Goal: Task Accomplishment & Management: Complete application form

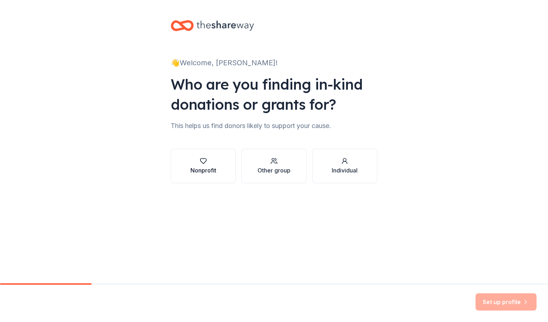
click at [210, 164] on div "button" at bounding box center [203, 160] width 26 height 7
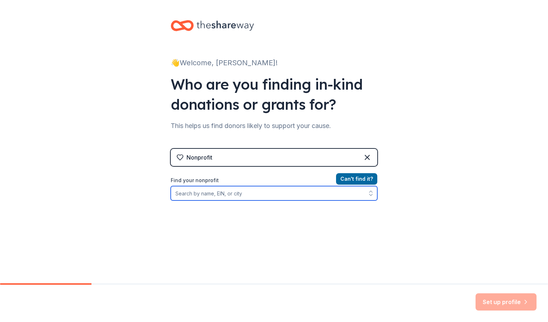
click at [190, 194] on input "Find your nonprofit" at bounding box center [274, 193] width 206 height 14
click at [198, 195] on input "Find your nonprofit" at bounding box center [274, 193] width 206 height 14
type input "[GEOGRAPHIC_DATA] [US_STATE]"
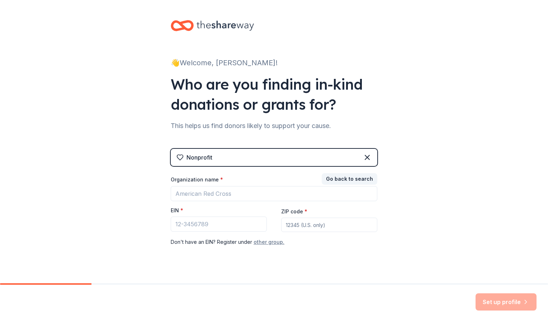
click at [264, 242] on button "other group." at bounding box center [268, 242] width 31 height 9
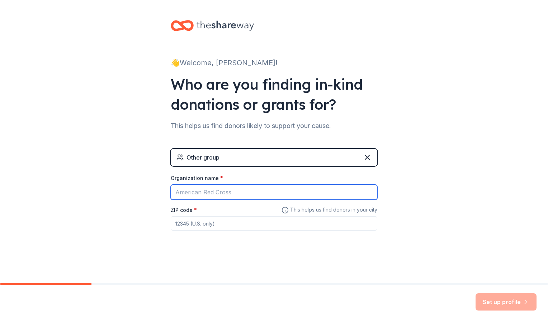
click at [222, 189] on input "Organization name *" at bounding box center [274, 192] width 206 height 15
type input "Columbia High School Project Graduation"
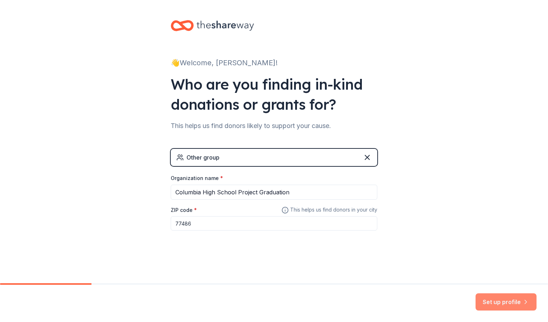
type input "77486"
click at [491, 303] on button "Set up profile" at bounding box center [505, 301] width 61 height 17
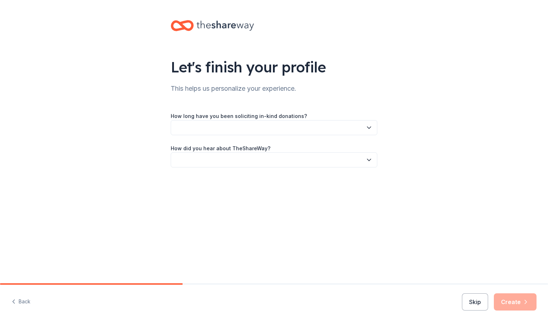
click at [327, 133] on button "button" at bounding box center [274, 127] width 206 height 15
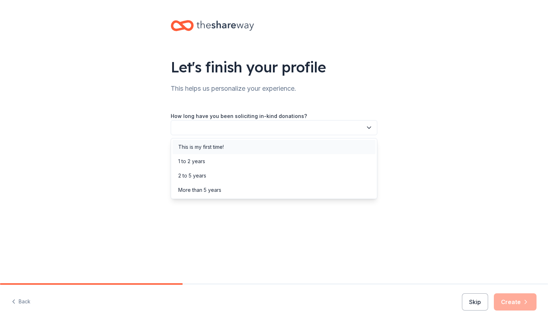
click at [256, 144] on div "This is my first time!" at bounding box center [273, 147] width 203 height 14
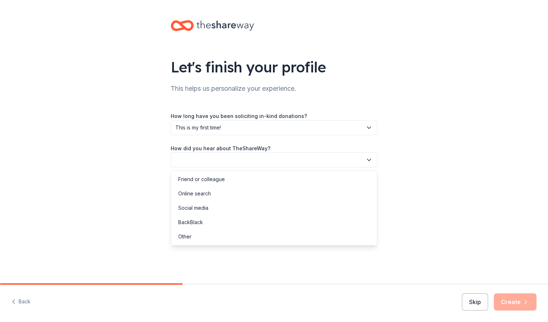
click at [252, 158] on button "button" at bounding box center [274, 159] width 206 height 15
click at [202, 177] on div "Friend or colleague" at bounding box center [201, 179] width 47 height 9
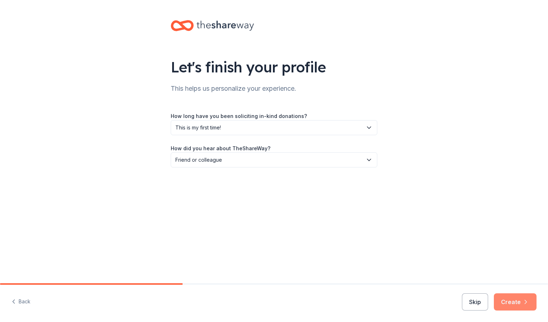
click at [505, 300] on button "Create" at bounding box center [514, 301] width 43 height 17
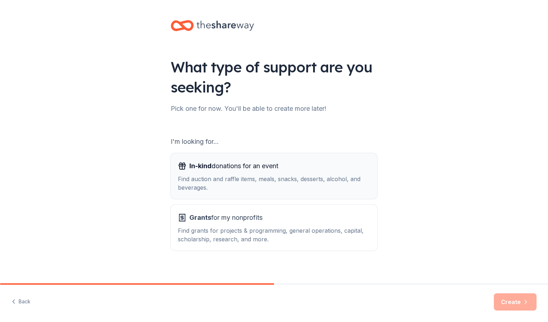
click at [275, 182] on div "Find auction and raffle items, meals, snacks, desserts, alcohol, and beverages." at bounding box center [274, 182] width 192 height 17
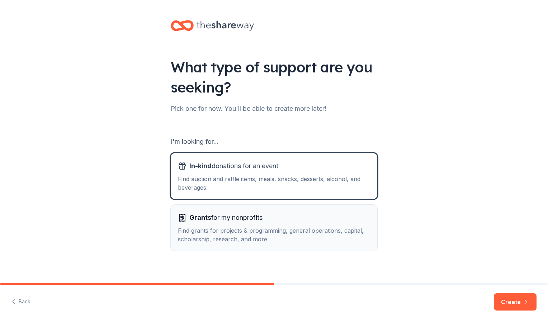
click at [357, 227] on div "Find grants for projects & programming, general operations, capital, scholarshi…" at bounding box center [274, 234] width 192 height 17
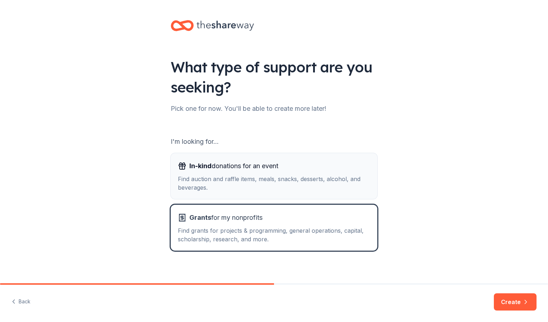
click at [327, 180] on div "Find auction and raffle items, meals, snacks, desserts, alcohol, and beverages." at bounding box center [274, 182] width 192 height 17
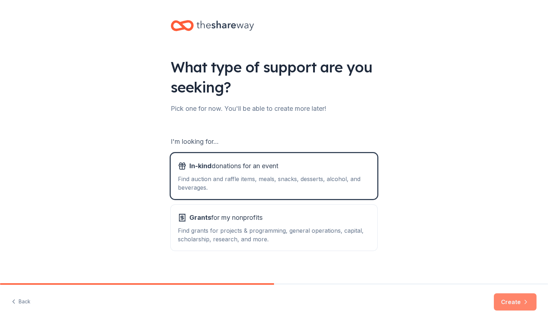
click at [508, 295] on button "Create" at bounding box center [514, 301] width 43 height 17
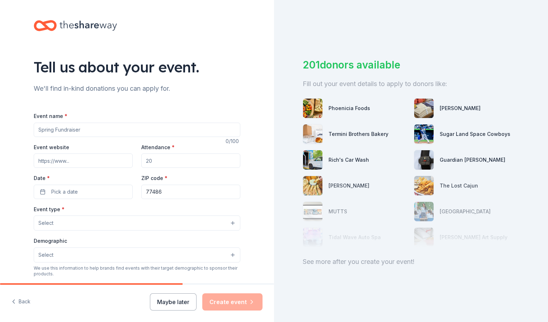
click at [120, 127] on input "Event name *" at bounding box center [137, 130] width 206 height 14
type input "Columbia High School Project Graduation"
click at [152, 163] on input "Attendance *" at bounding box center [190, 160] width 99 height 14
type input "1"
type input "214"
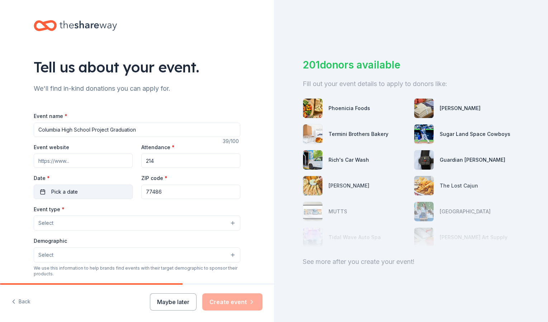
click at [96, 185] on button "Pick a date" at bounding box center [83, 192] width 99 height 14
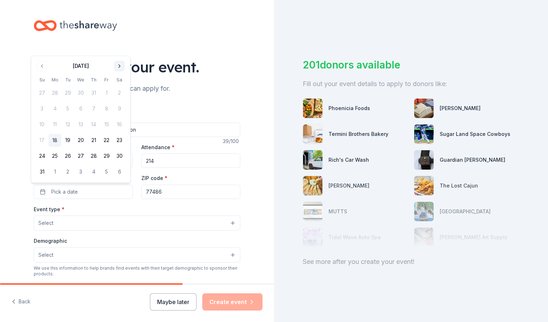
click at [117, 66] on button "Go to next month" at bounding box center [119, 66] width 10 height 10
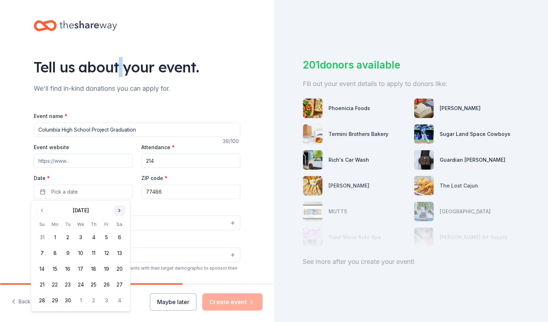
click at [117, 66] on div "Tell us about your event." at bounding box center [137, 67] width 206 height 20
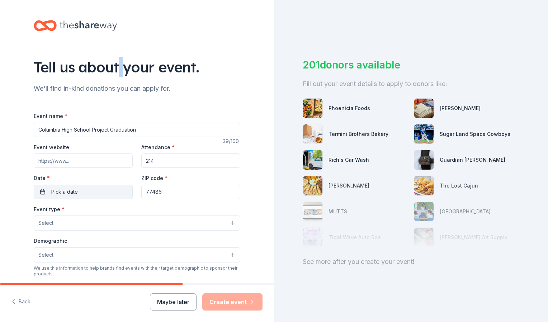
click at [79, 192] on button "Pick a date" at bounding box center [83, 192] width 99 height 14
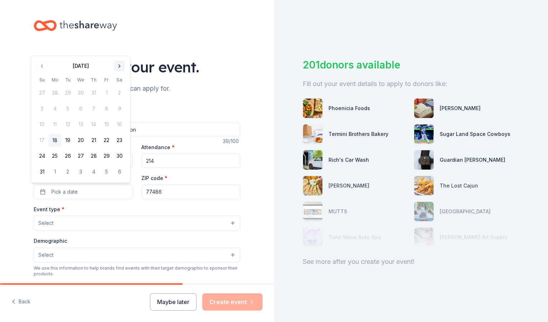
click at [117, 66] on button "Go to next month" at bounding box center [119, 66] width 10 height 10
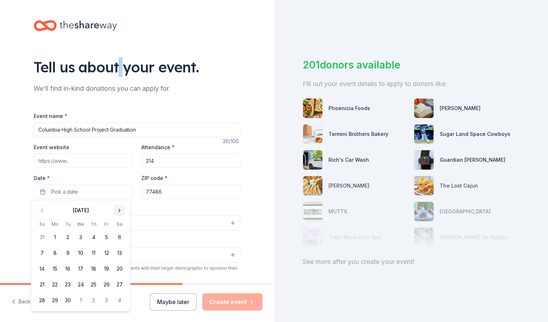
click at [118, 209] on button "Go to next month" at bounding box center [119, 210] width 10 height 10
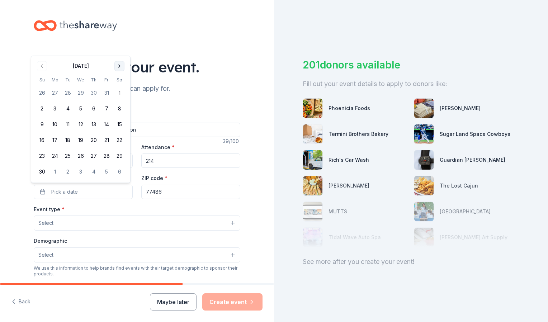
click at [117, 65] on button "Go to next month" at bounding box center [119, 66] width 10 height 10
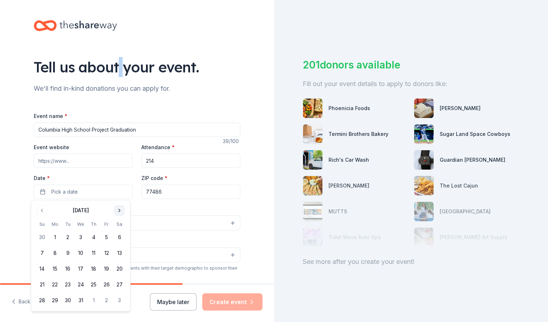
click at [118, 207] on button "Go to next month" at bounding box center [119, 210] width 10 height 10
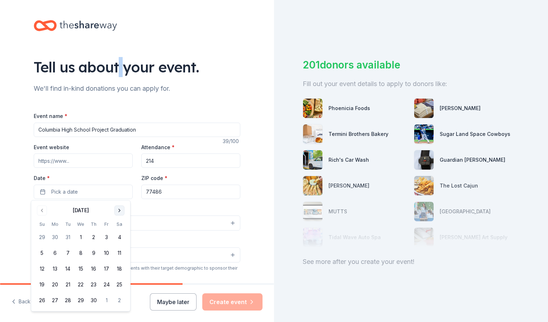
click at [118, 207] on div "Event type * Select" at bounding box center [137, 218] width 206 height 26
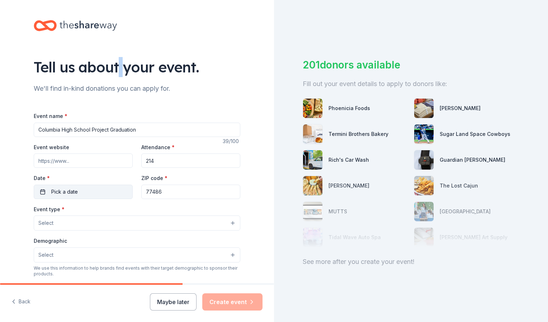
click at [94, 187] on button "Pick a date" at bounding box center [83, 192] width 99 height 14
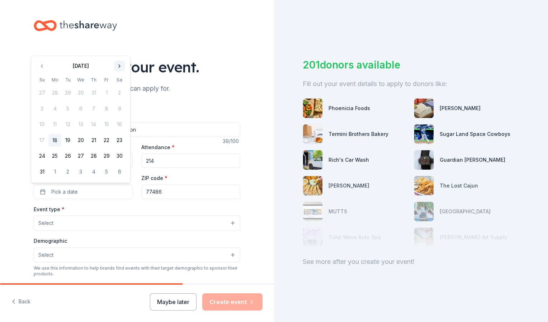
click at [118, 65] on button "Go to next month" at bounding box center [119, 66] width 10 height 10
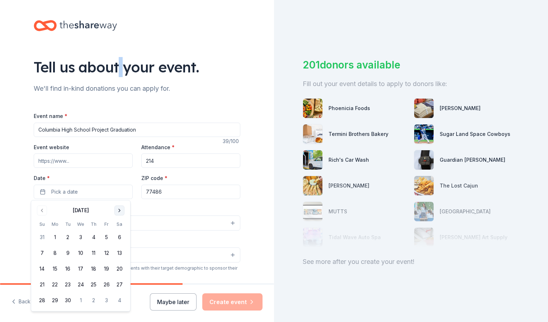
click at [118, 209] on button "Go to next month" at bounding box center [119, 210] width 10 height 10
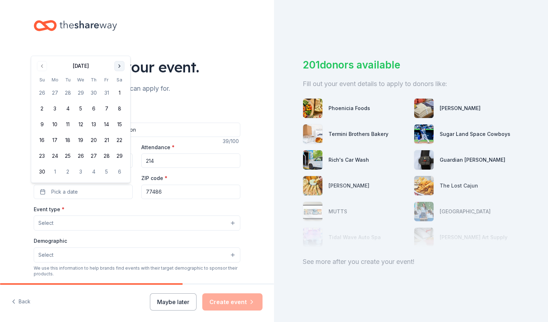
click at [121, 67] on button "Go to next month" at bounding box center [119, 66] width 10 height 10
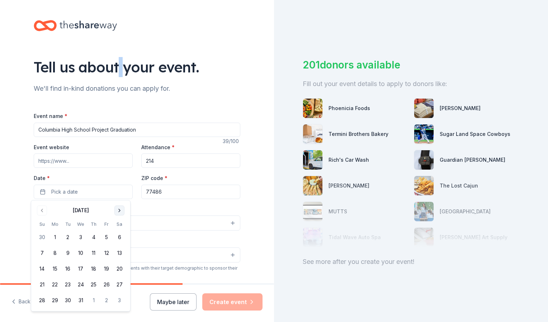
click at [116, 214] on button "Go to next month" at bounding box center [119, 210] width 10 height 10
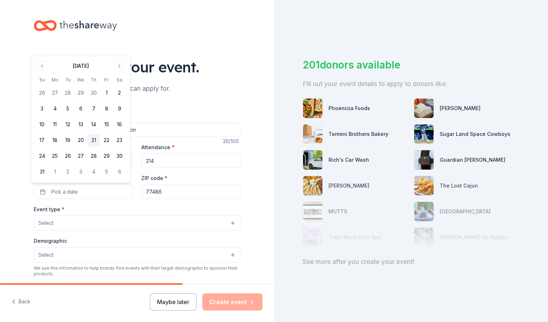
click at [90, 140] on button "21" at bounding box center [93, 140] width 13 height 13
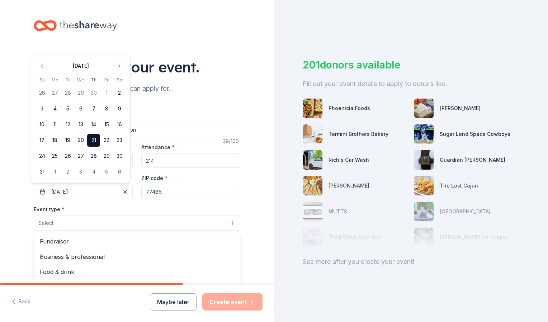
click at [86, 224] on button "Select" at bounding box center [137, 222] width 206 height 15
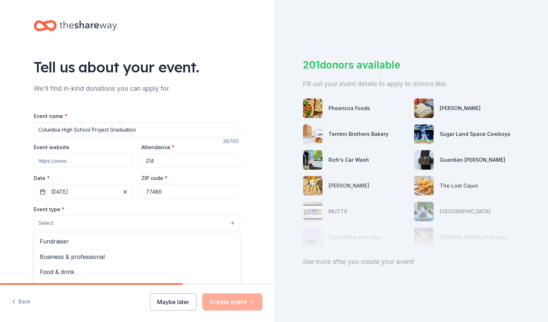
click at [86, 224] on button "Select" at bounding box center [137, 222] width 206 height 15
click at [81, 223] on button "Select" at bounding box center [137, 222] width 206 height 15
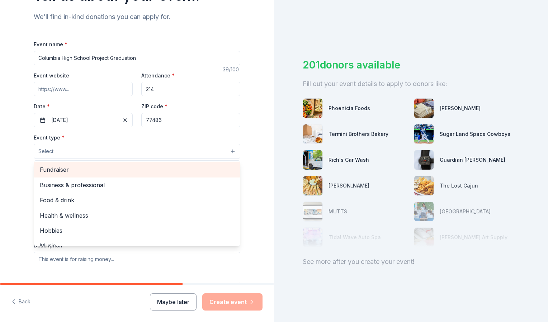
click at [185, 167] on span "Fundraiser" at bounding box center [137, 169] width 194 height 9
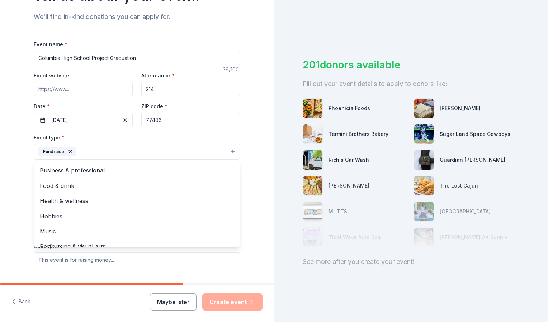
scroll to position [9, 0]
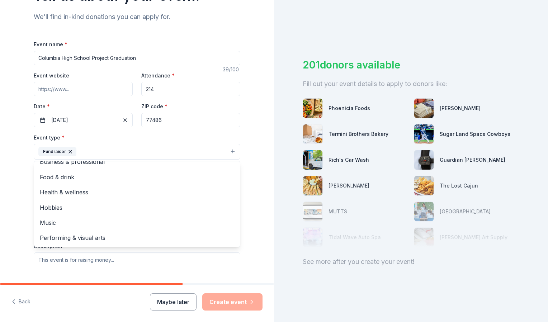
click at [264, 205] on div "Tell us about your event. We'll find in-kind donations you can apply for. Event…" at bounding box center [137, 167] width 274 height 478
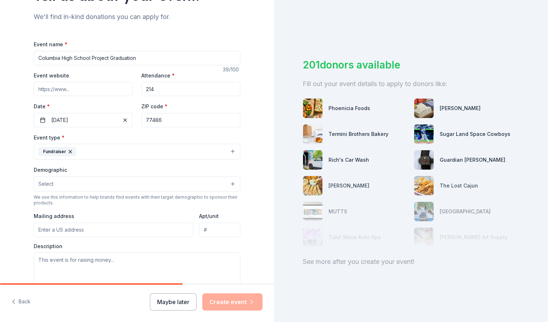
click at [120, 187] on button "Select" at bounding box center [137, 183] width 206 height 15
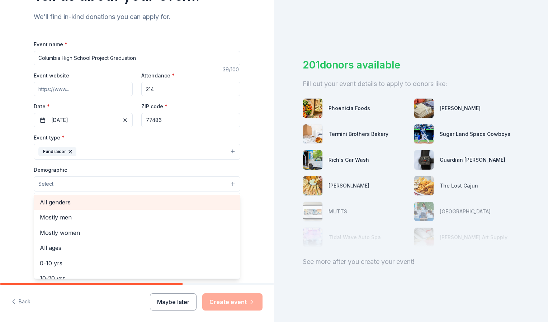
click at [104, 205] on span "All genders" at bounding box center [137, 201] width 194 height 9
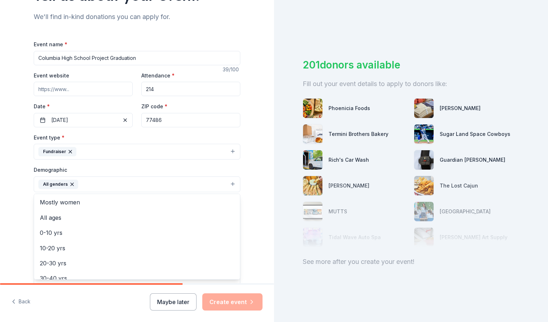
scroll to position [26, 0]
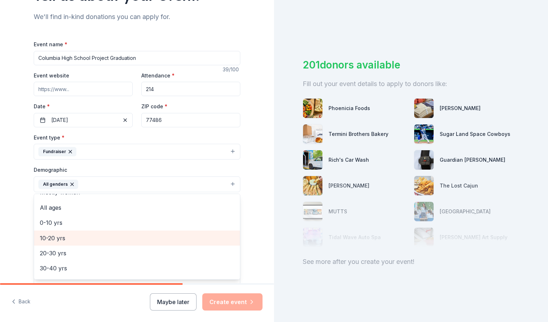
click at [54, 236] on span "10-20 yrs" at bounding box center [137, 237] width 194 height 9
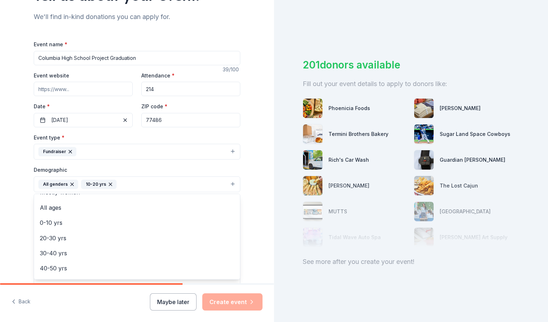
click at [244, 175] on div "Tell us about your event. We'll find in-kind donations you can apply for. Event…" at bounding box center [136, 167] width 229 height 478
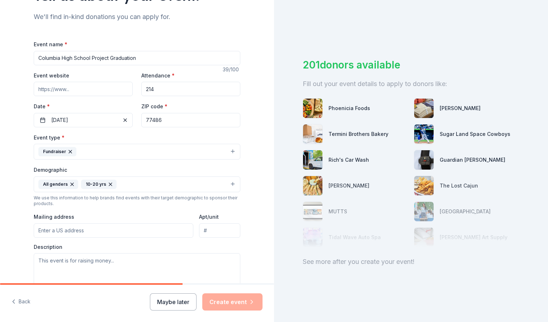
click at [120, 227] on input "Mailing address" at bounding box center [113, 230] width 159 height 14
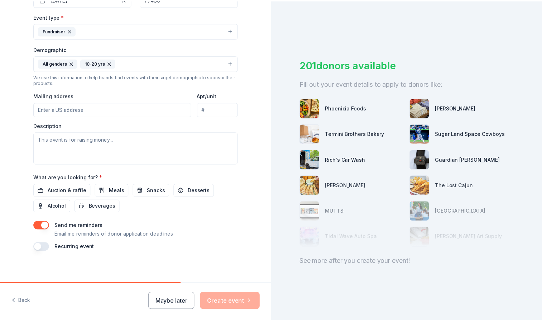
scroll to position [193, 0]
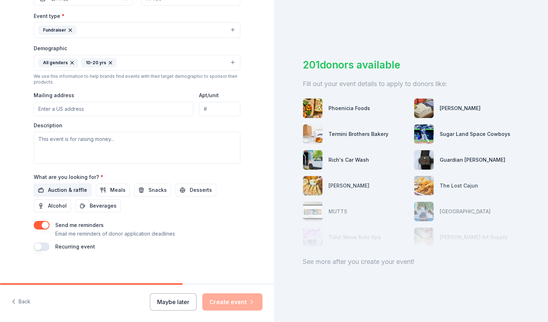
click at [57, 186] on span "Auction & raffle" at bounding box center [67, 190] width 39 height 9
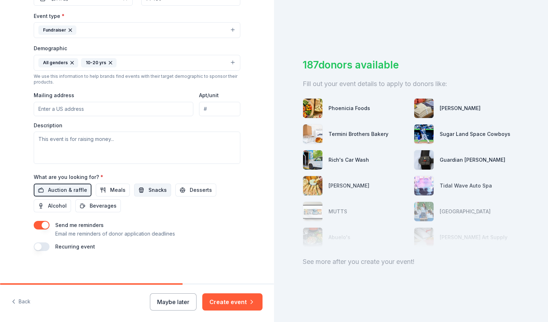
click at [154, 188] on span "Snacks" at bounding box center [157, 190] width 18 height 9
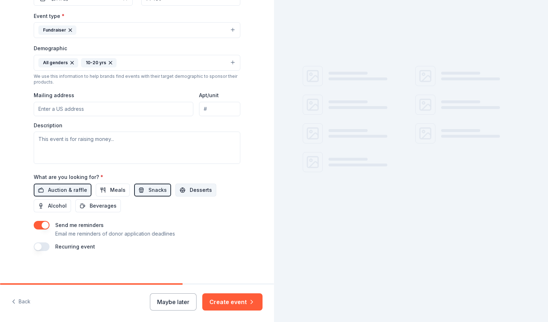
click at [190, 188] on span "Desserts" at bounding box center [201, 190] width 22 height 9
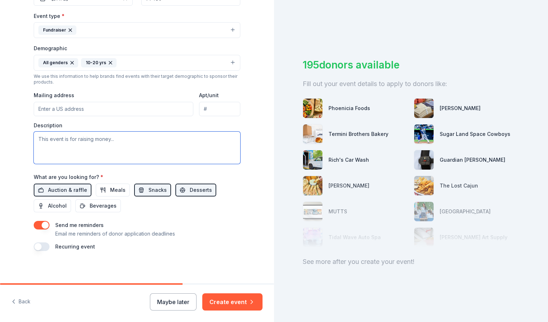
click at [77, 149] on textarea at bounding box center [137, 148] width 206 height 32
type textarea "Columbia High School Project Graduation"
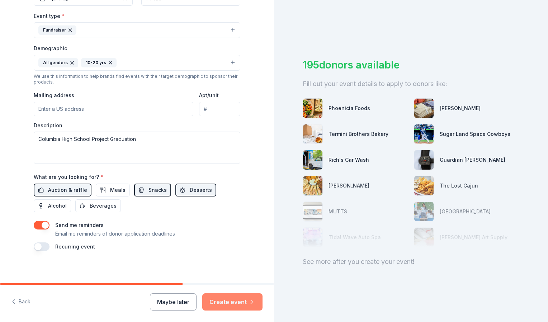
click at [239, 300] on button "Create event" at bounding box center [232, 301] width 60 height 17
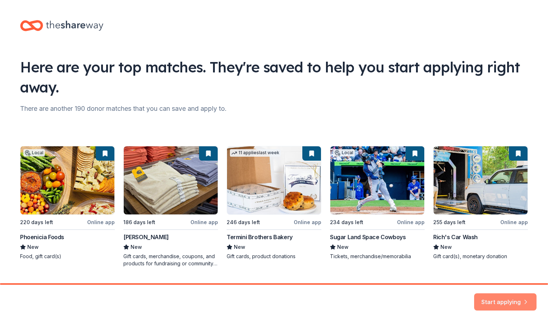
click at [484, 295] on button "Start applying" at bounding box center [505, 297] width 62 height 17
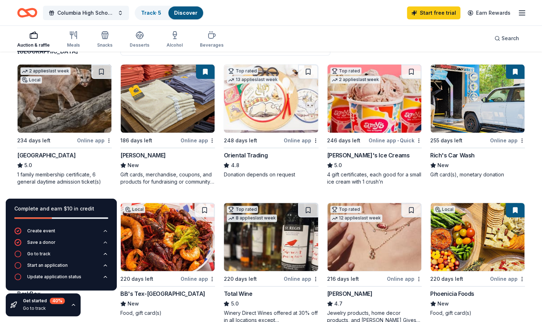
scroll to position [72, 0]
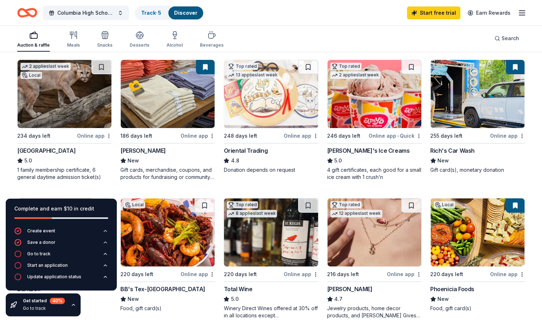
click at [97, 135] on div "Online app" at bounding box center [94, 135] width 35 height 9
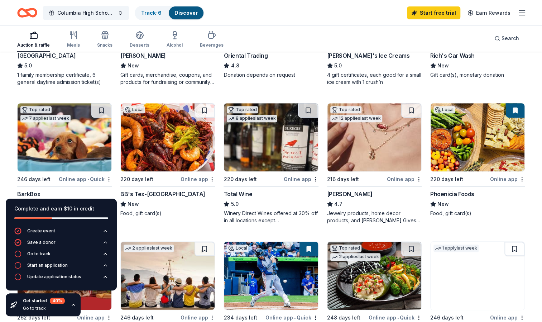
scroll to position [169, 0]
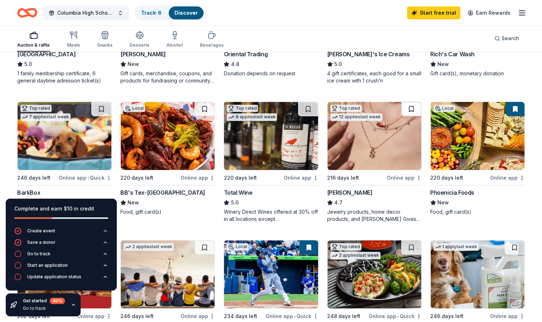
click at [408, 108] on button at bounding box center [411, 109] width 20 height 14
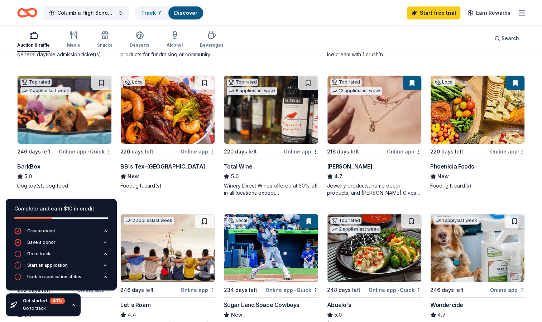
scroll to position [196, 0]
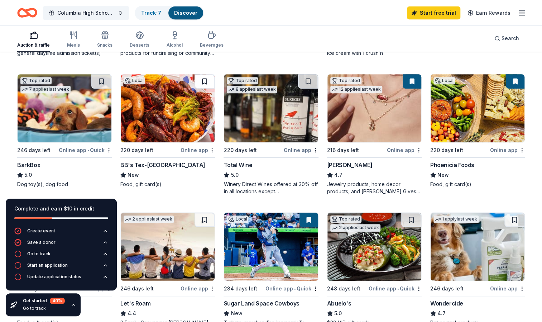
click at [206, 80] on button at bounding box center [205, 81] width 20 height 14
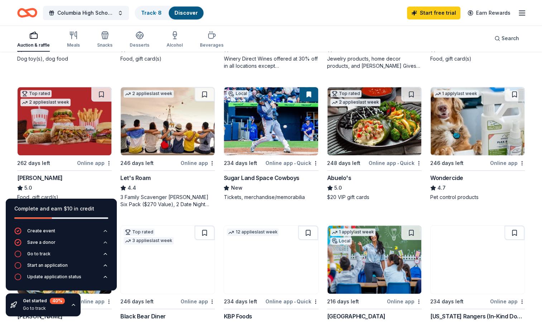
scroll to position [332, 0]
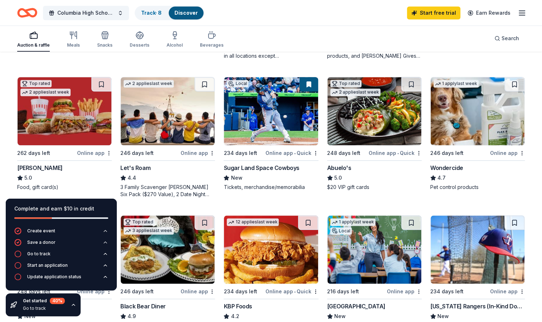
click at [309, 85] on button at bounding box center [309, 84] width 19 height 14
click at [100, 80] on button at bounding box center [101, 84] width 20 height 14
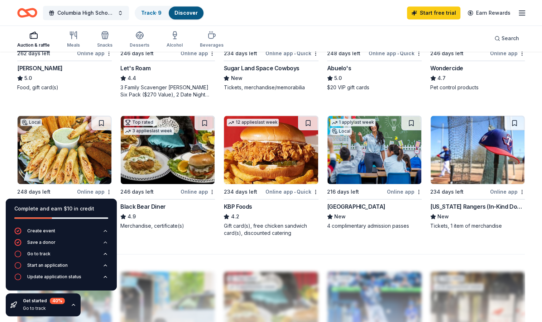
scroll to position [437, 0]
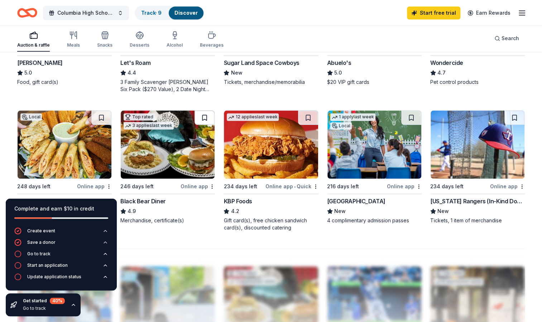
click at [203, 119] on button at bounding box center [205, 117] width 20 height 14
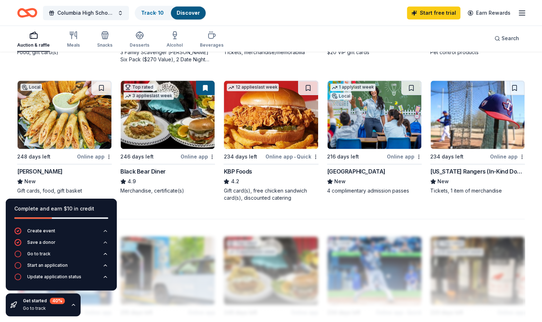
scroll to position [469, 0]
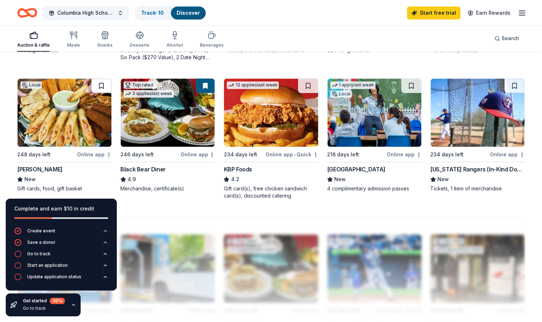
click at [104, 85] on button at bounding box center [101, 85] width 20 height 14
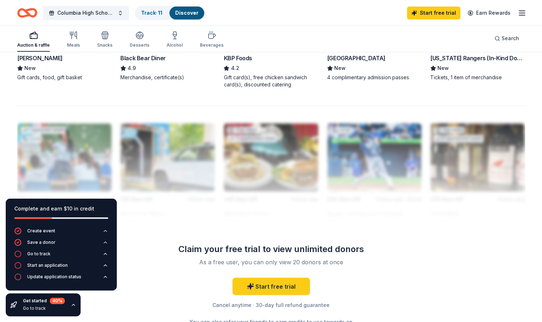
scroll to position [583, 0]
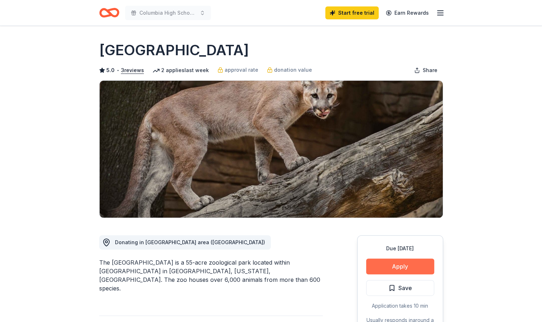
click at [402, 262] on button "Apply" at bounding box center [400, 266] width 68 height 16
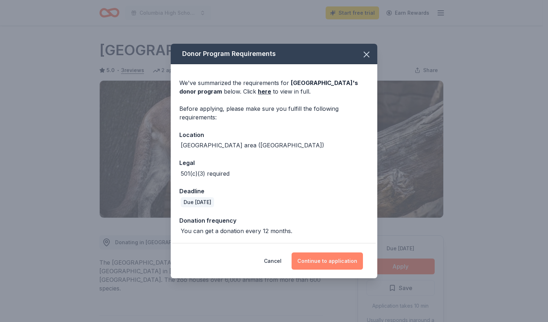
click at [336, 261] on button "Continue to application" at bounding box center [326, 260] width 71 height 17
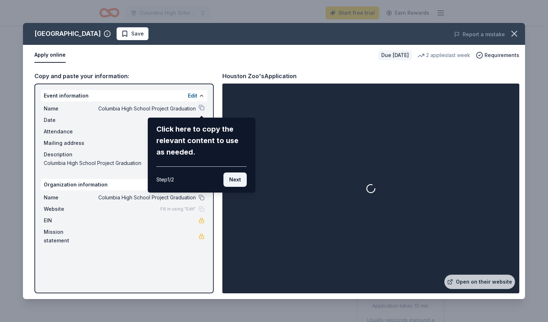
click at [243, 181] on button "Next" at bounding box center [234, 179] width 23 height 14
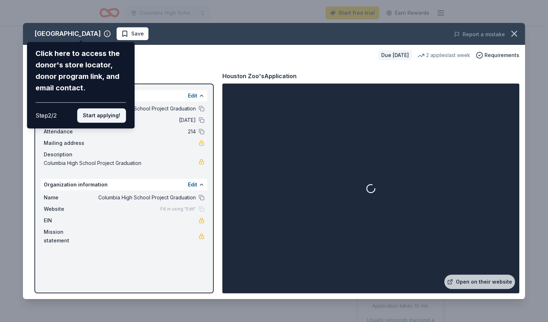
click at [106, 118] on button "Start applying!" at bounding box center [101, 115] width 49 height 14
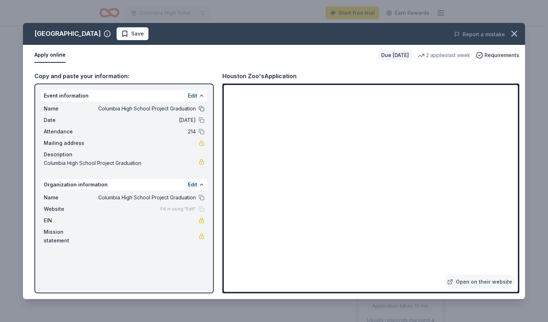
click at [202, 110] on button at bounding box center [202, 109] width 6 height 6
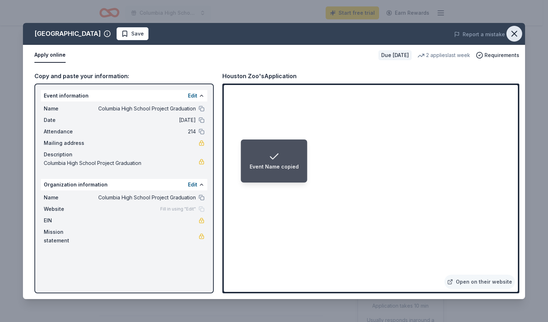
click at [513, 34] on icon "button" at bounding box center [513, 33] width 5 height 5
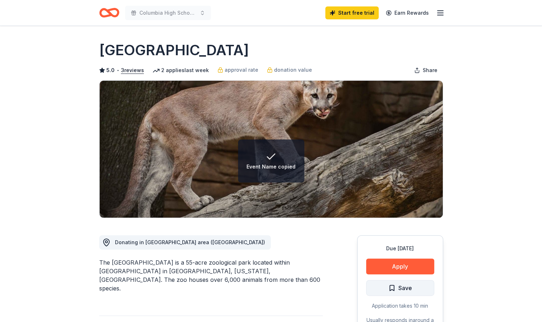
click at [395, 286] on span "Save" at bounding box center [400, 287] width 24 height 9
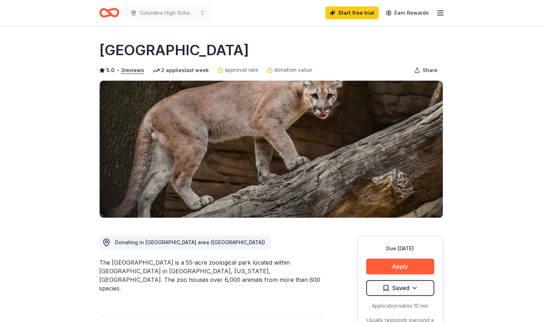
click at [436, 12] on icon "button" at bounding box center [440, 13] width 9 height 9
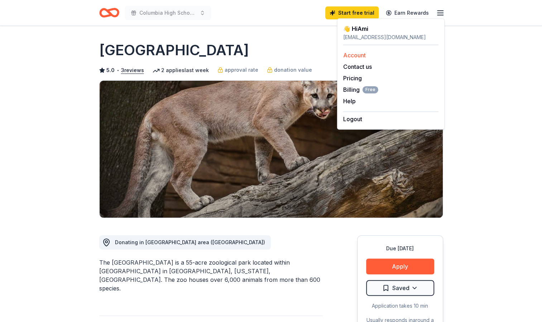
click at [354, 53] on link "Account" at bounding box center [354, 55] width 23 height 7
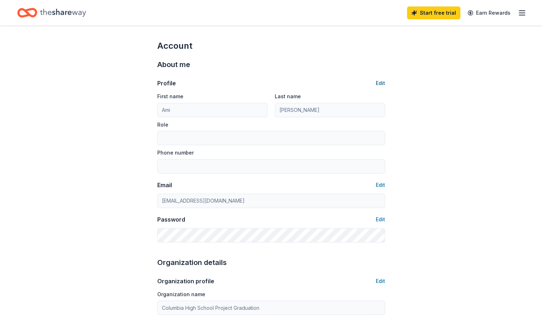
click at [380, 84] on button "Edit" at bounding box center [380, 83] width 9 height 9
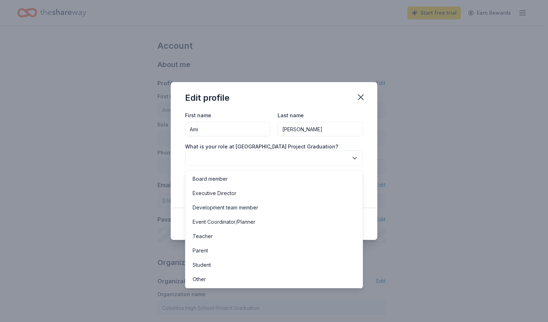
click at [308, 161] on button "button" at bounding box center [274, 157] width 178 height 15
click at [206, 246] on div "Parent" at bounding box center [199, 250] width 15 height 9
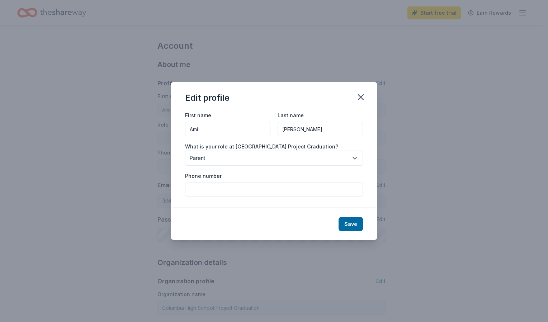
click at [216, 188] on input "Phone number" at bounding box center [274, 189] width 178 height 14
type input "9793130922"
click at [345, 223] on button "Save" at bounding box center [350, 224] width 24 height 14
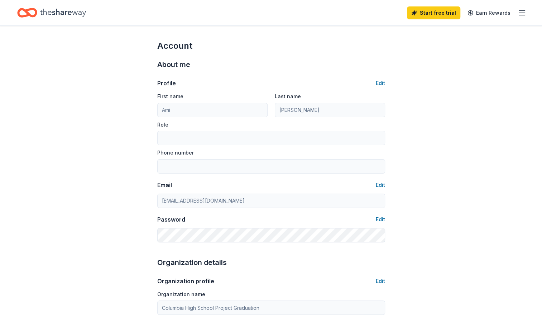
type input "Parent"
type input "9793130922"
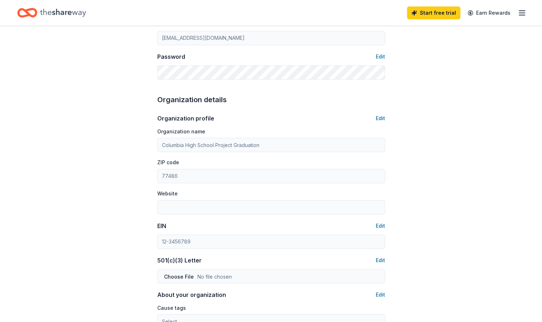
scroll to position [164, 0]
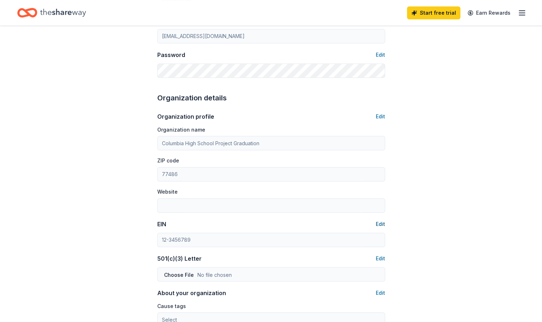
click at [378, 221] on button "Edit" at bounding box center [380, 224] width 9 height 9
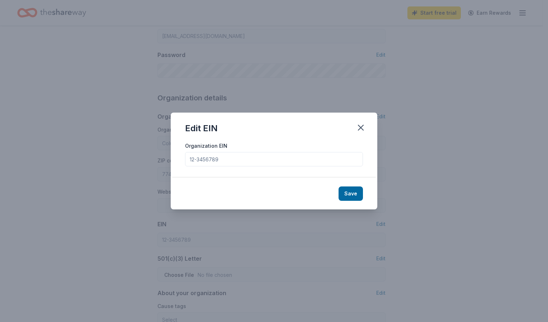
click at [271, 162] on input "Organization EIN" at bounding box center [274, 159] width 178 height 14
type input "841824855"
click at [357, 197] on button "Save" at bounding box center [350, 193] width 24 height 14
type input "84-1824855"
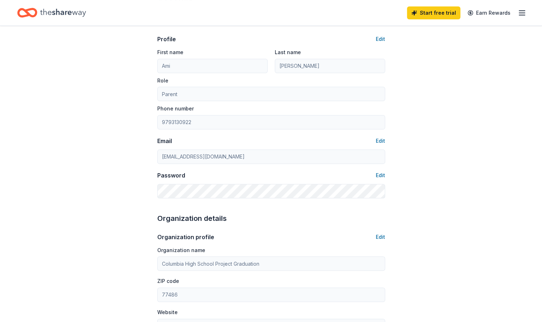
scroll to position [0, 0]
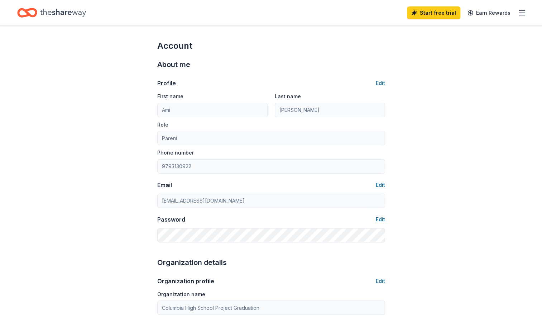
click at [522, 12] on icon "button" at bounding box center [522, 13] width 9 height 9
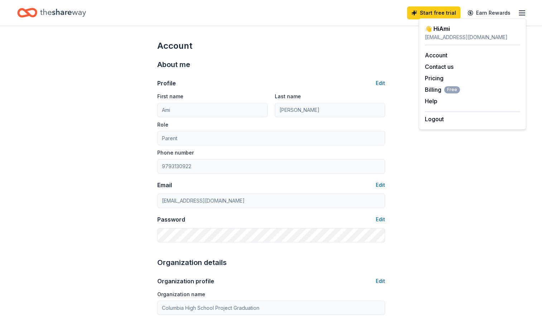
click at [526, 15] on icon "button" at bounding box center [522, 13] width 9 height 9
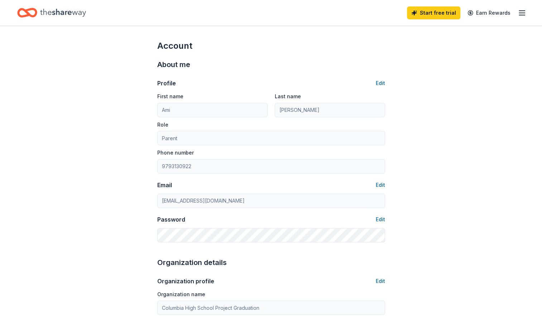
click at [526, 15] on icon "button" at bounding box center [522, 13] width 9 height 9
